Goal: Task Accomplishment & Management: Manage account settings

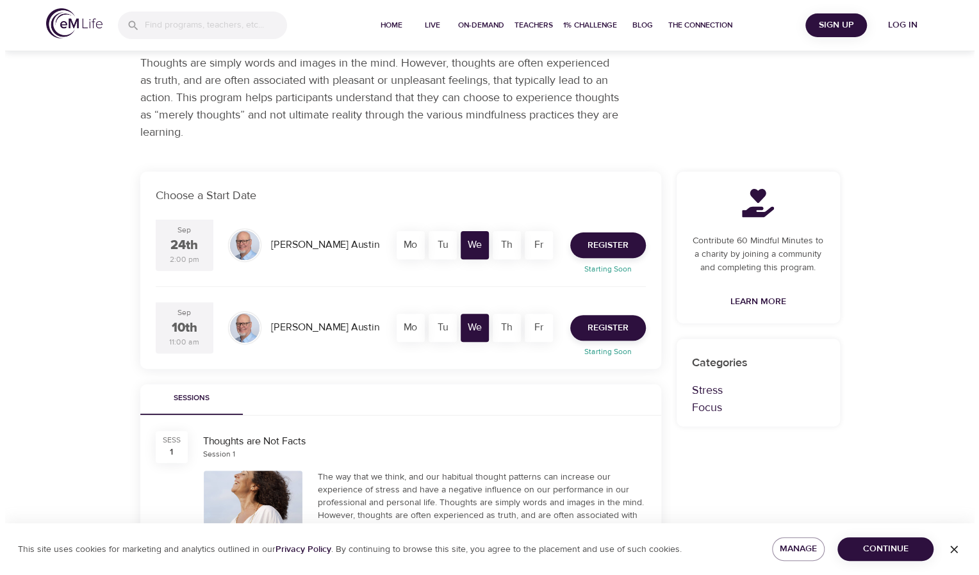
scroll to position [128, 0]
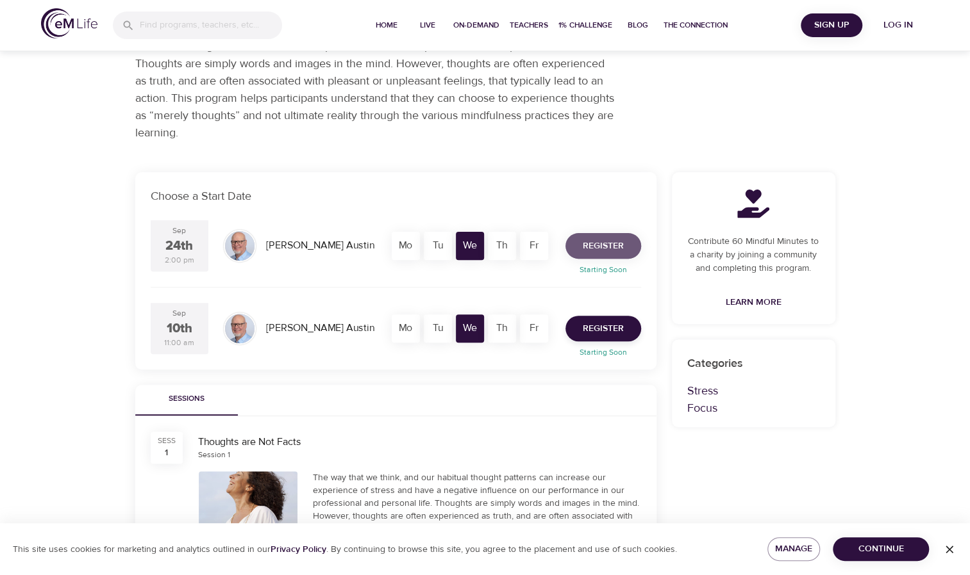
click at [595, 240] on span "Register" at bounding box center [602, 246] width 41 height 16
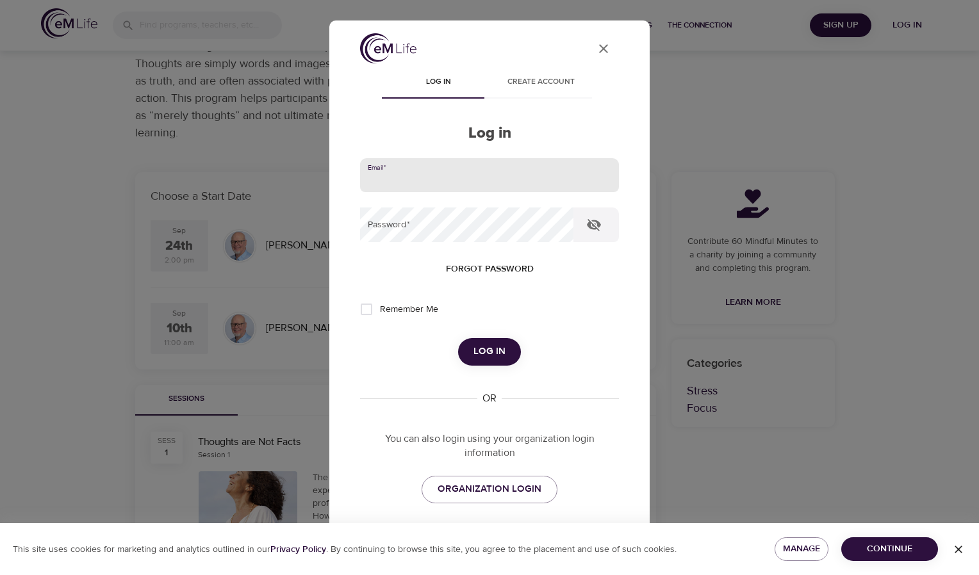
click at [403, 176] on input "email" at bounding box center [489, 175] width 259 height 35
type input "[EMAIL_ADDRESS][DOMAIN_NAME]"
click at [487, 267] on span "Forgot password" at bounding box center [490, 269] width 88 height 16
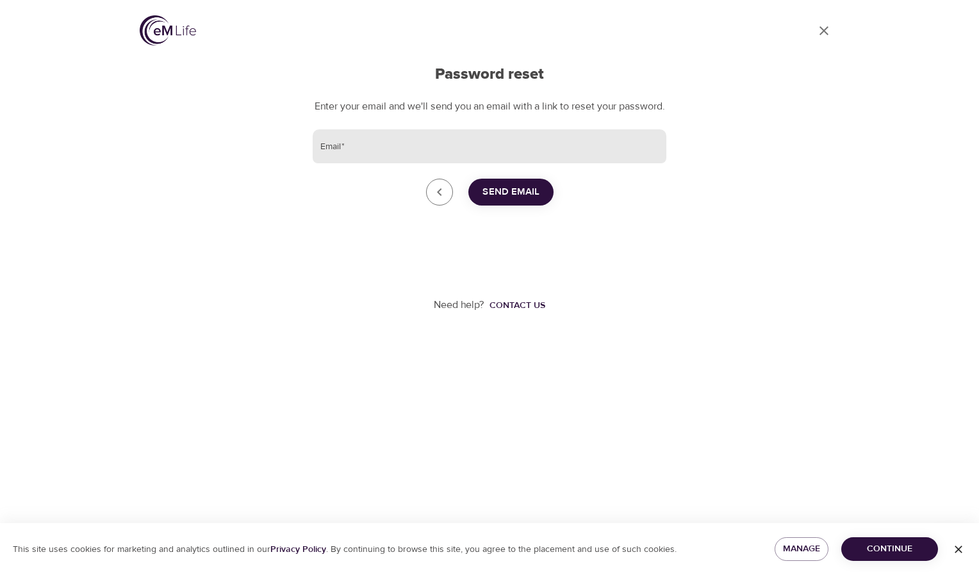
click at [379, 161] on input "Email   *" at bounding box center [490, 146] width 354 height 35
type input "[EMAIL_ADDRESS][DOMAIN_NAME]"
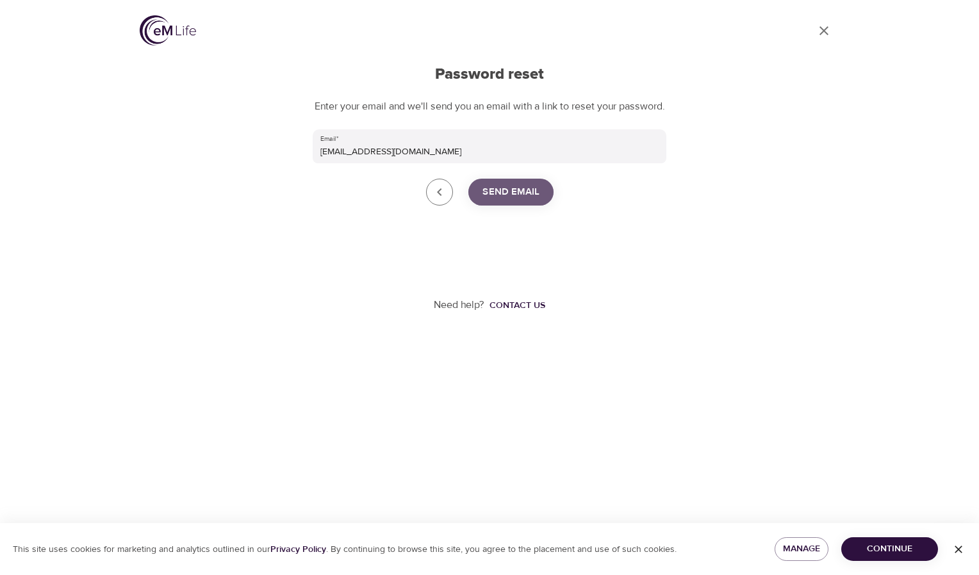
click at [522, 201] on span "Send Email" at bounding box center [511, 192] width 57 height 17
